Goal: Navigation & Orientation: Find specific page/section

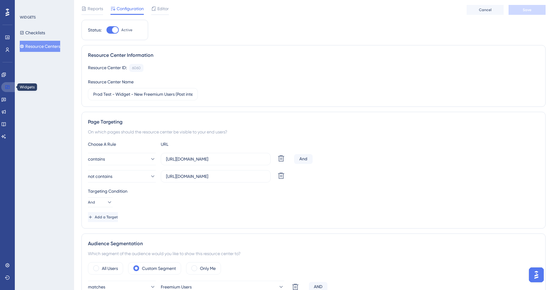
click at [6, 89] on icon at bounding box center [7, 87] width 5 height 5
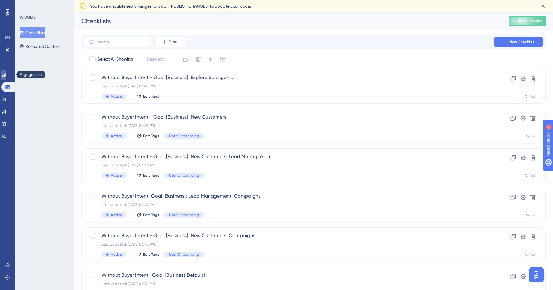
click at [6, 73] on icon at bounding box center [3, 74] width 5 height 5
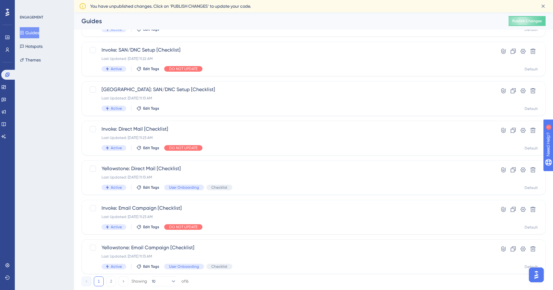
scroll to position [189, 0]
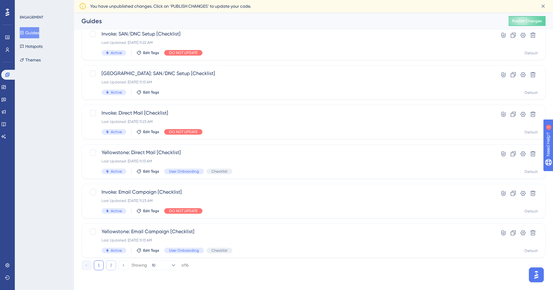
click at [111, 261] on button "2" at bounding box center [111, 265] width 10 height 10
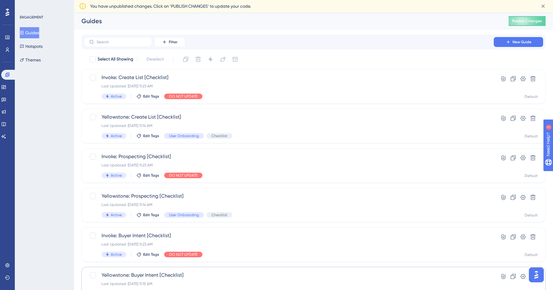
scroll to position [31, 0]
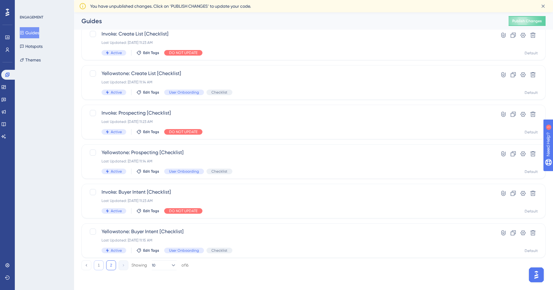
click at [101, 265] on button "1" at bounding box center [99, 265] width 10 height 10
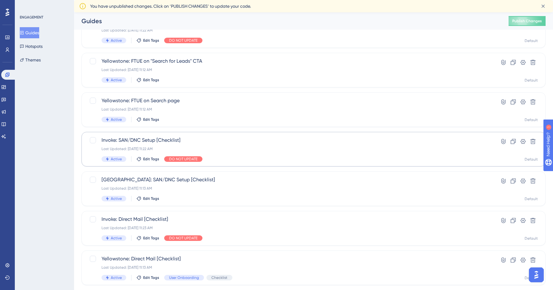
scroll to position [0, 0]
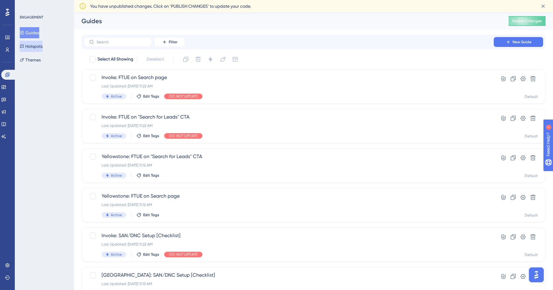
click at [42, 49] on button "Hotspots" at bounding box center [31, 46] width 23 height 11
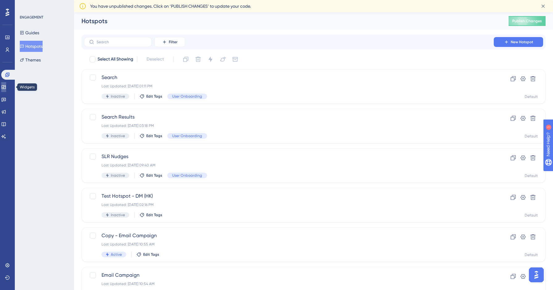
click at [6, 88] on icon at bounding box center [4, 87] width 4 height 4
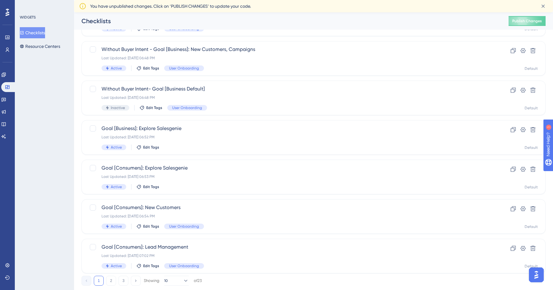
scroll to position [189, 0]
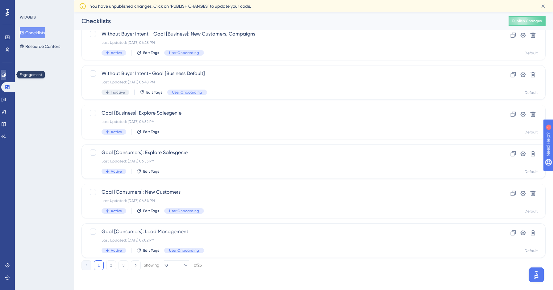
click at [6, 74] on icon at bounding box center [3, 74] width 5 height 5
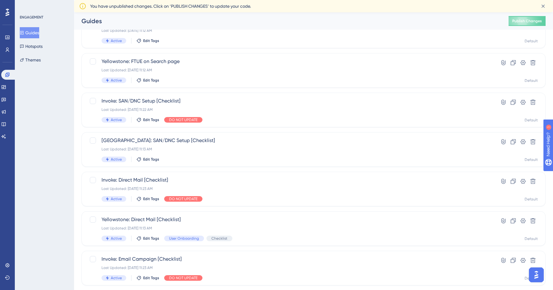
scroll to position [189, 0]
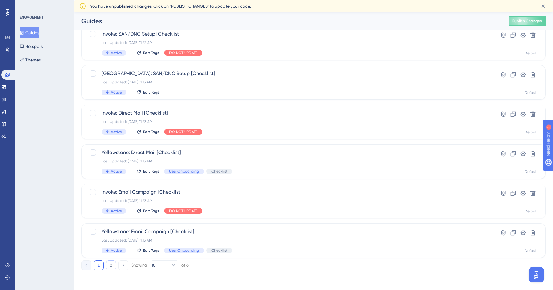
click at [110, 265] on button "2" at bounding box center [111, 265] width 10 height 10
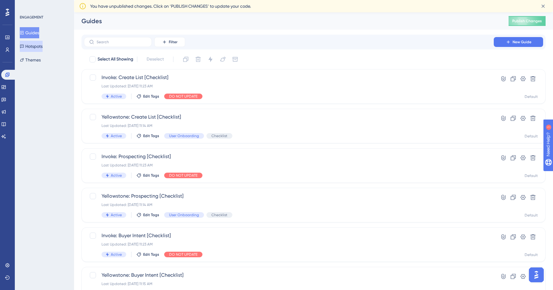
click at [43, 48] on button "Hotspots" at bounding box center [31, 46] width 23 height 11
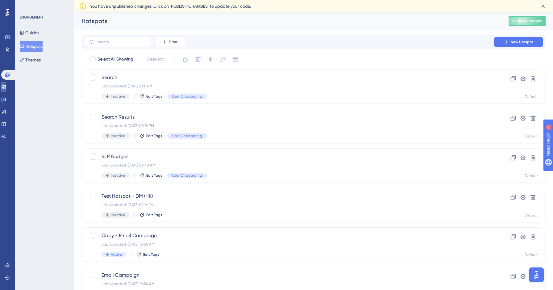
click at [6, 88] on link at bounding box center [3, 87] width 5 height 10
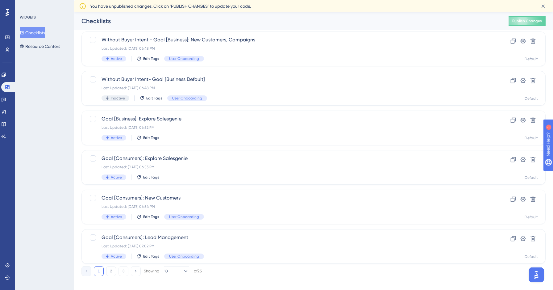
scroll to position [189, 0]
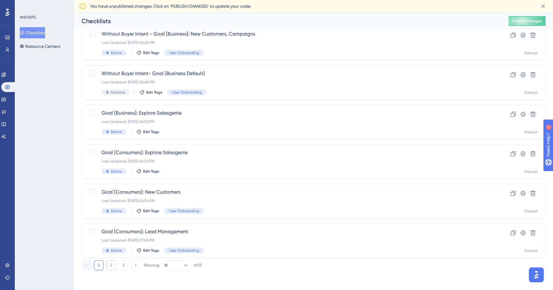
click at [108, 267] on button "2" at bounding box center [111, 265] width 10 height 10
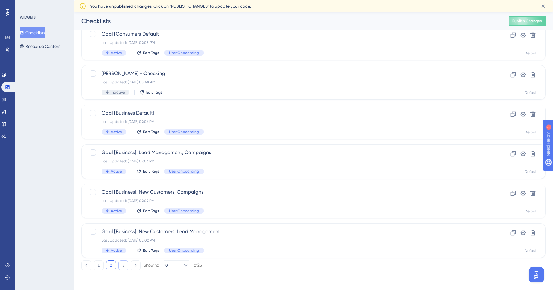
click at [121, 263] on button "3" at bounding box center [123, 265] width 10 height 10
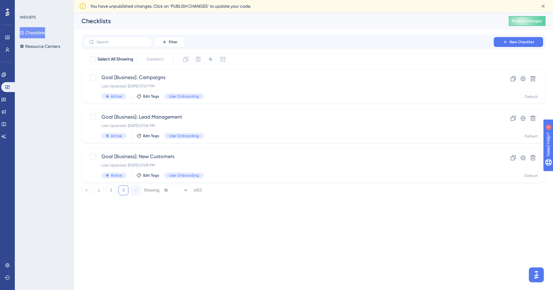
scroll to position [0, 0]
click at [6, 97] on icon at bounding box center [3, 99] width 5 height 5
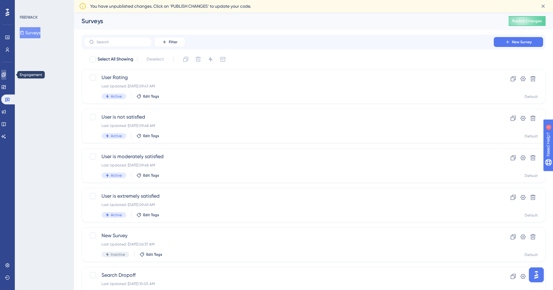
click at [4, 74] on link at bounding box center [3, 75] width 5 height 10
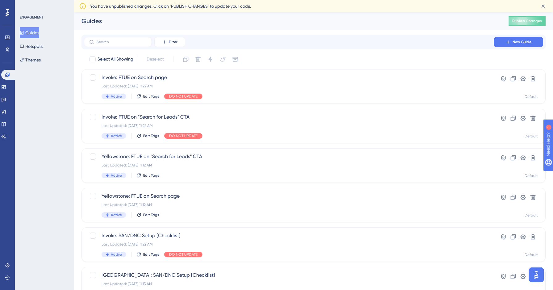
click at [176, 25] on div "Guides Publish Changes" at bounding box center [313, 20] width 479 height 17
